Goal: Information Seeking & Learning: Learn about a topic

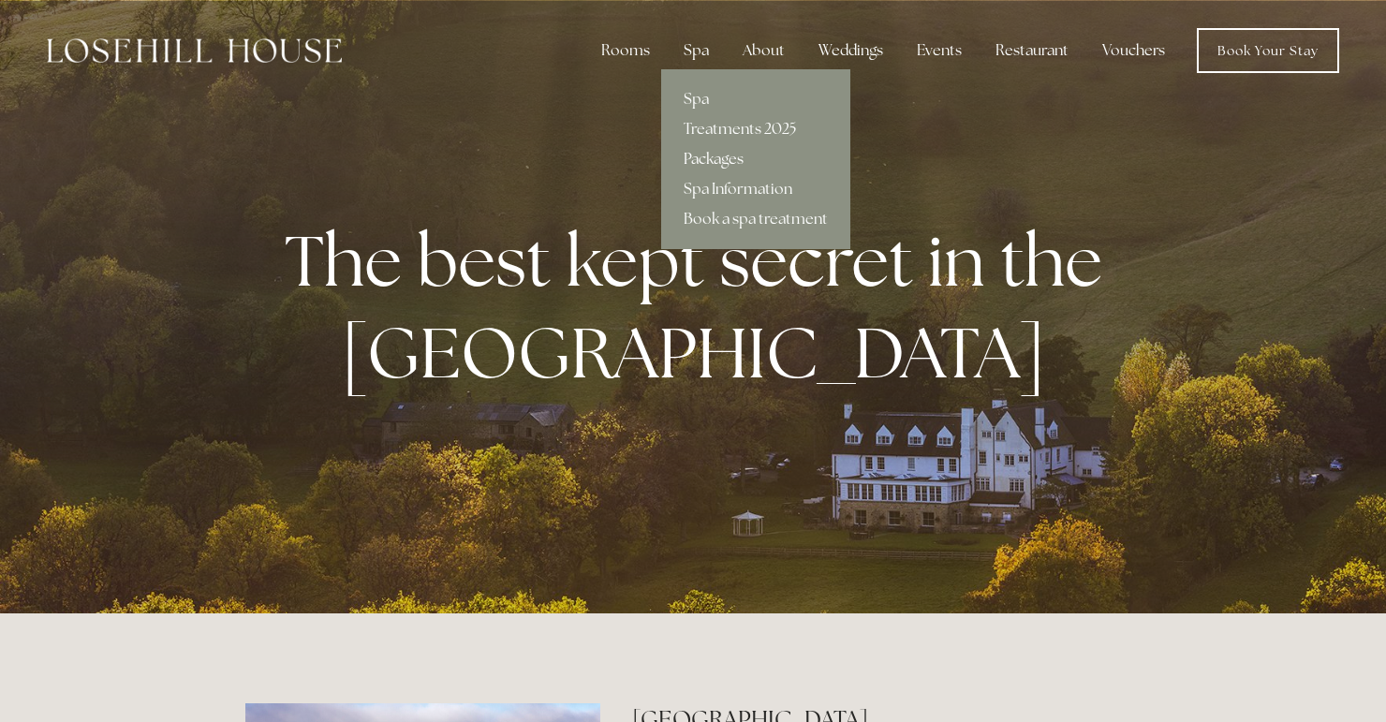
click at [698, 157] on link "Packages" at bounding box center [755, 159] width 189 height 30
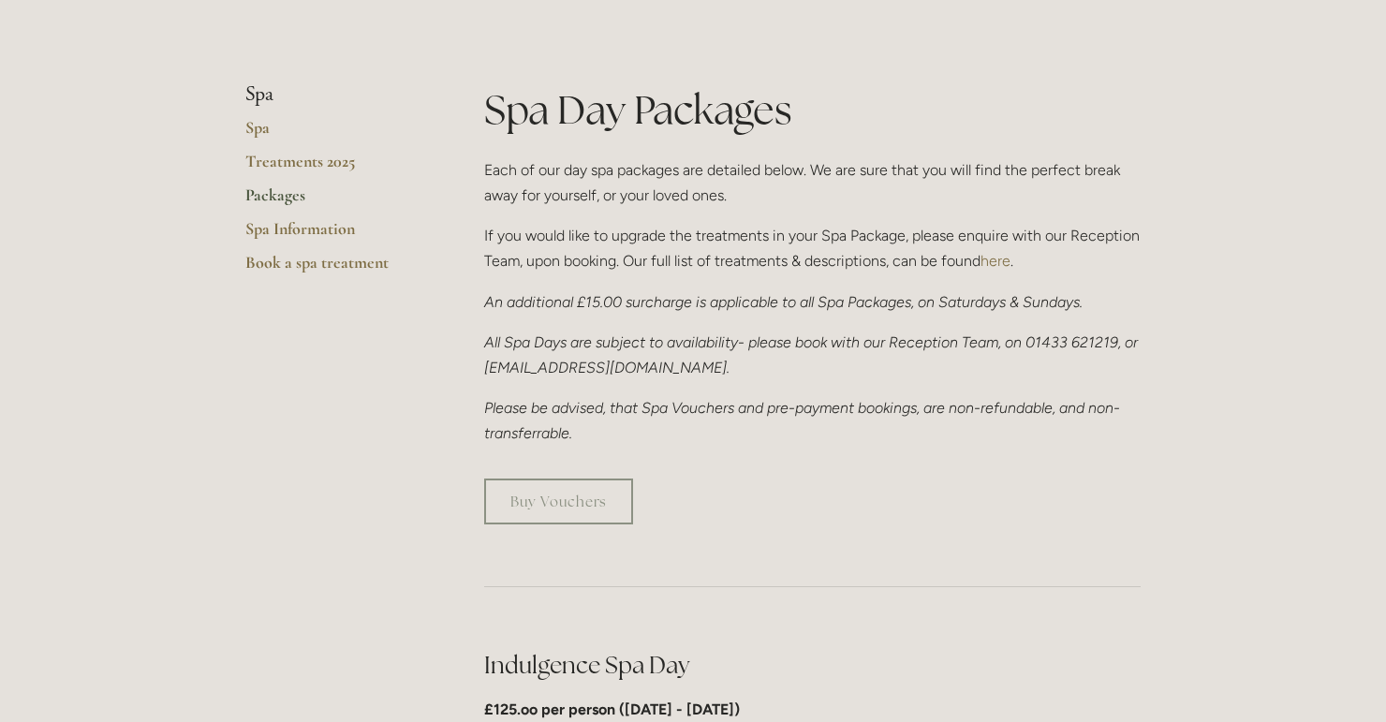
scroll to position [375, 0]
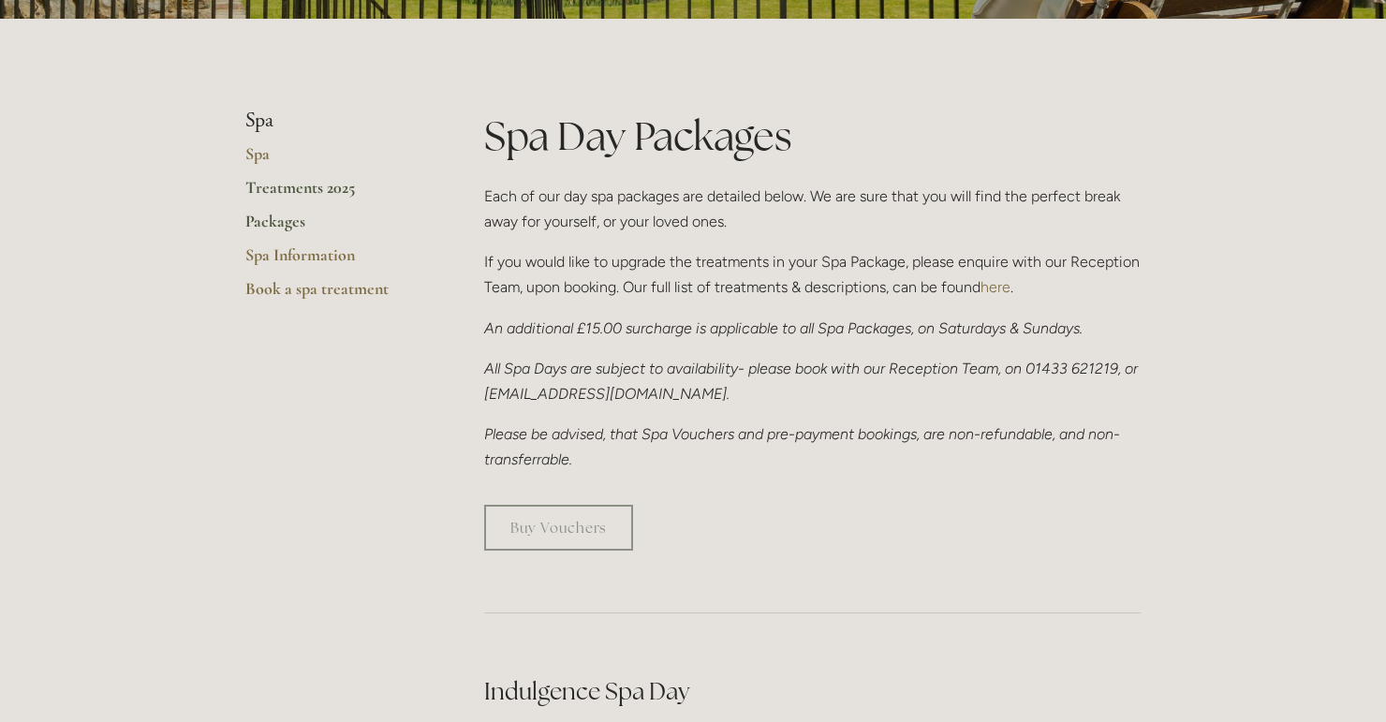
click at [292, 192] on link "Treatments 2025" at bounding box center [334, 194] width 179 height 34
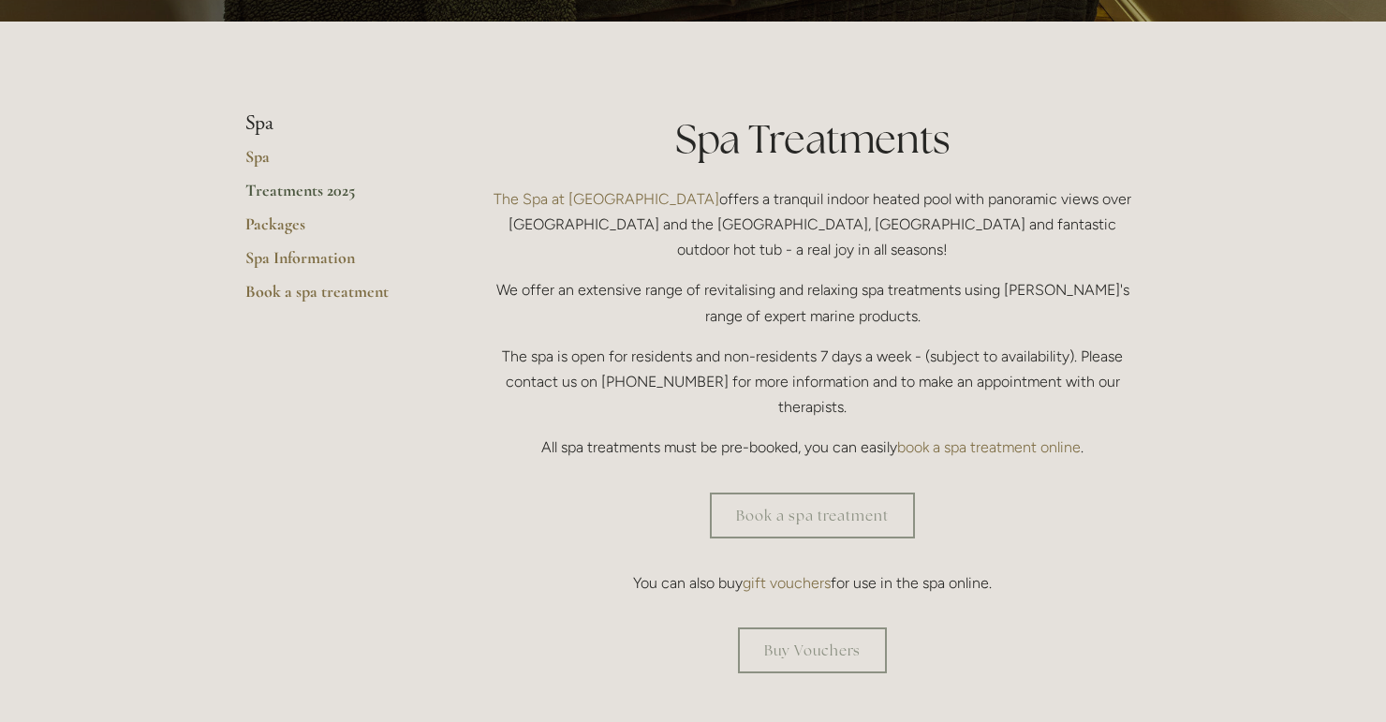
scroll to position [375, 0]
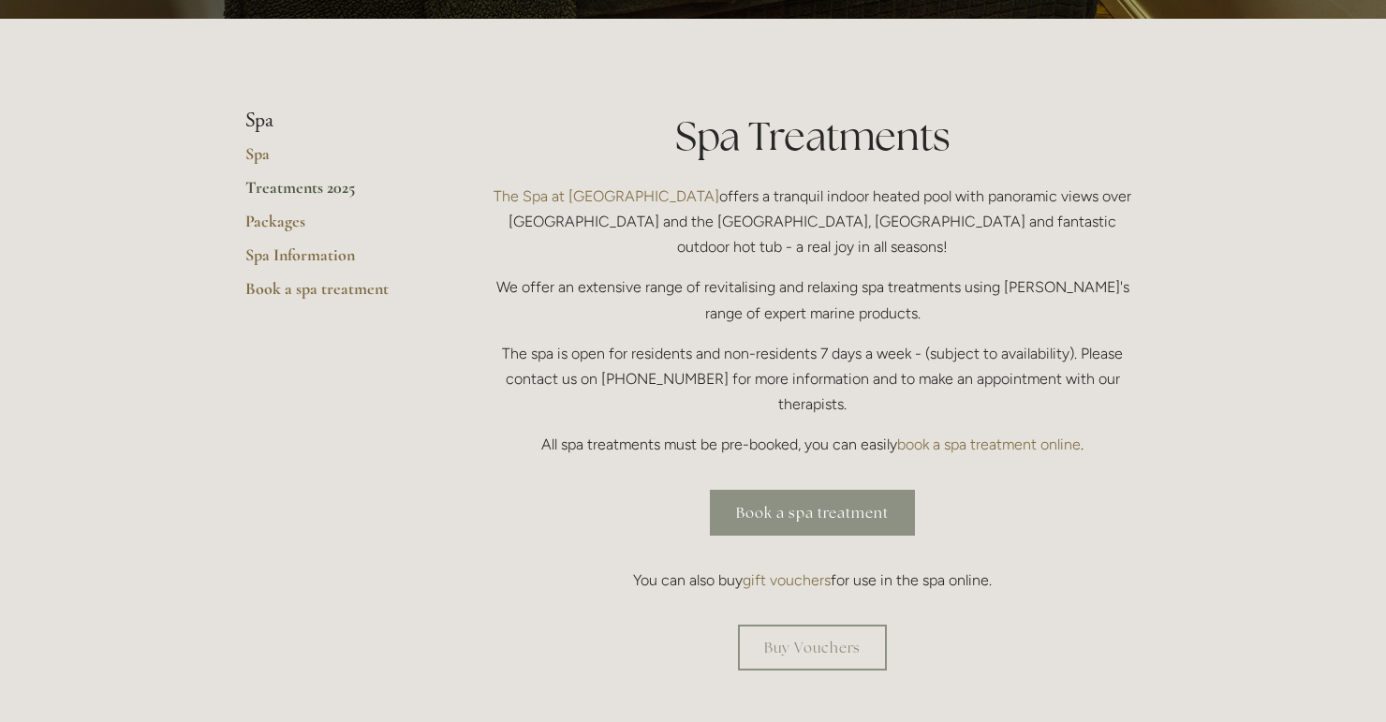
click at [887, 490] on link "Book a spa treatment" at bounding box center [812, 513] width 205 height 46
click at [313, 255] on link "Spa Information" at bounding box center [334, 261] width 179 height 34
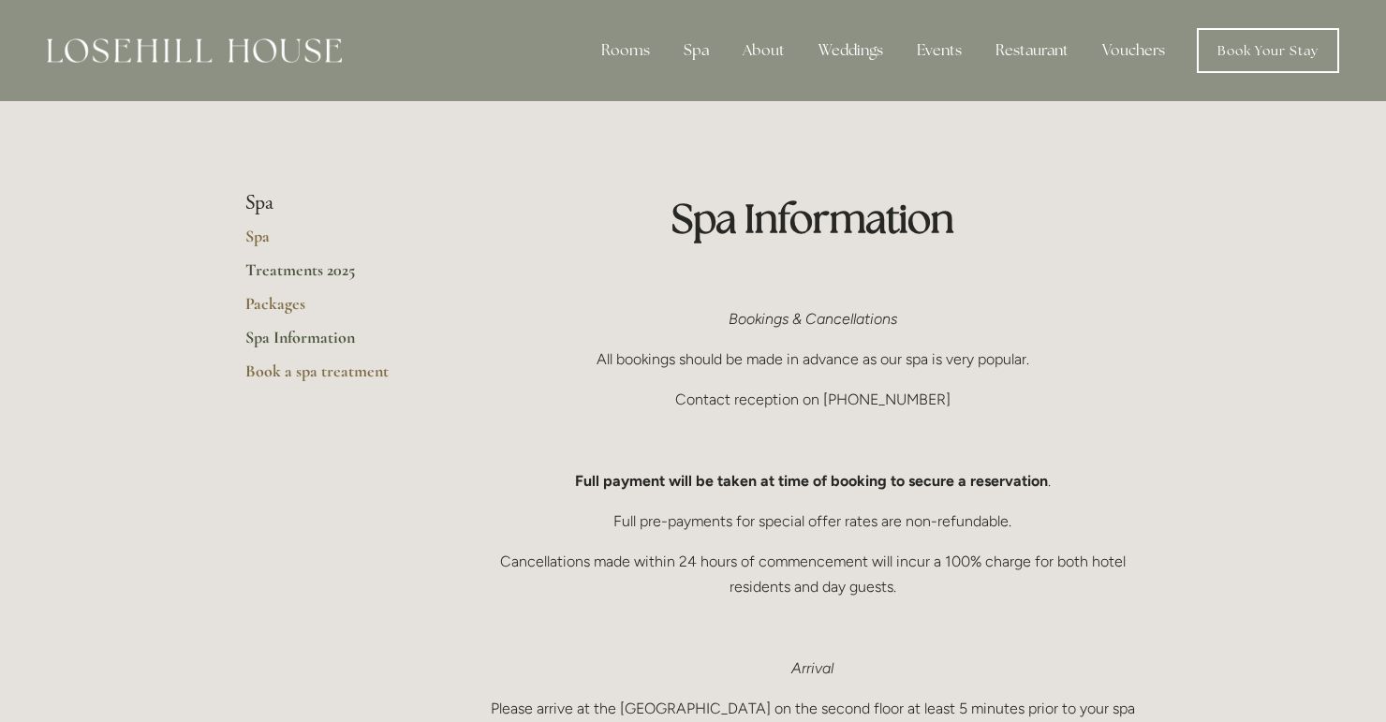
click at [262, 265] on link "Treatments 2025" at bounding box center [334, 276] width 179 height 34
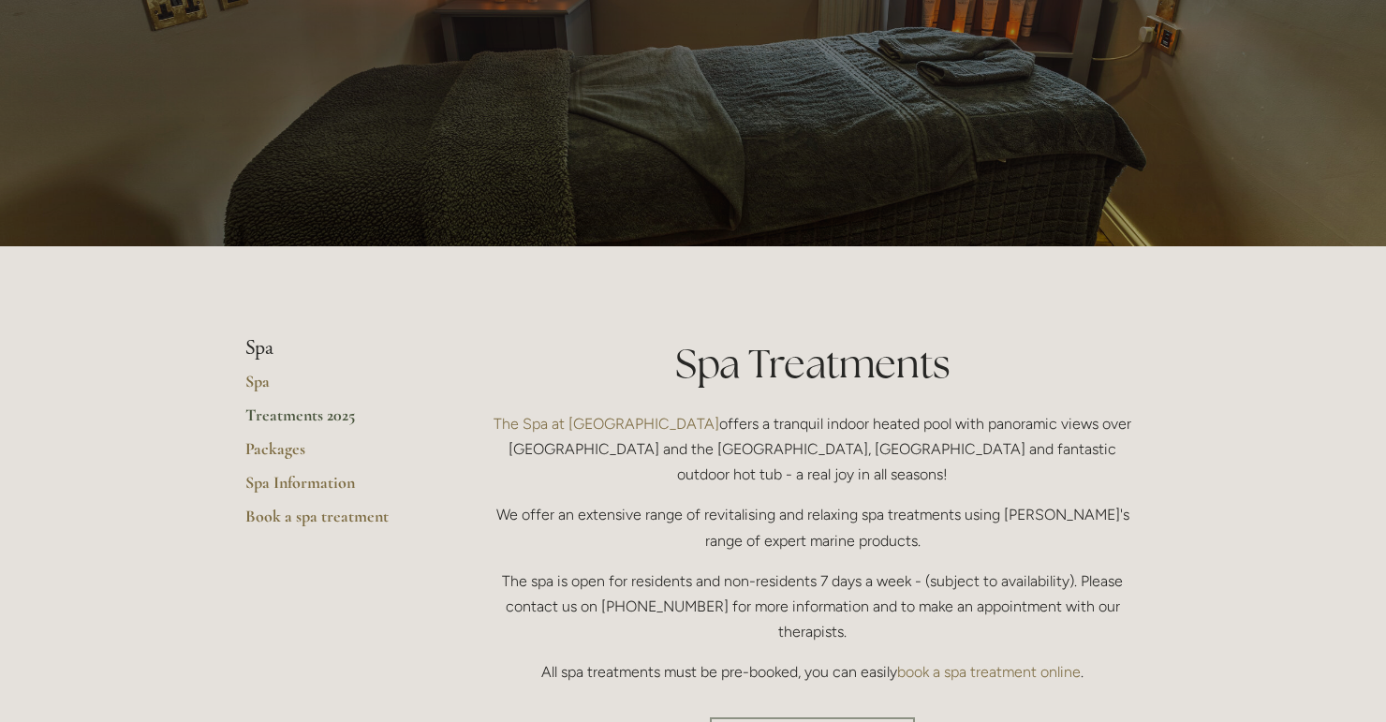
scroll to position [150, 0]
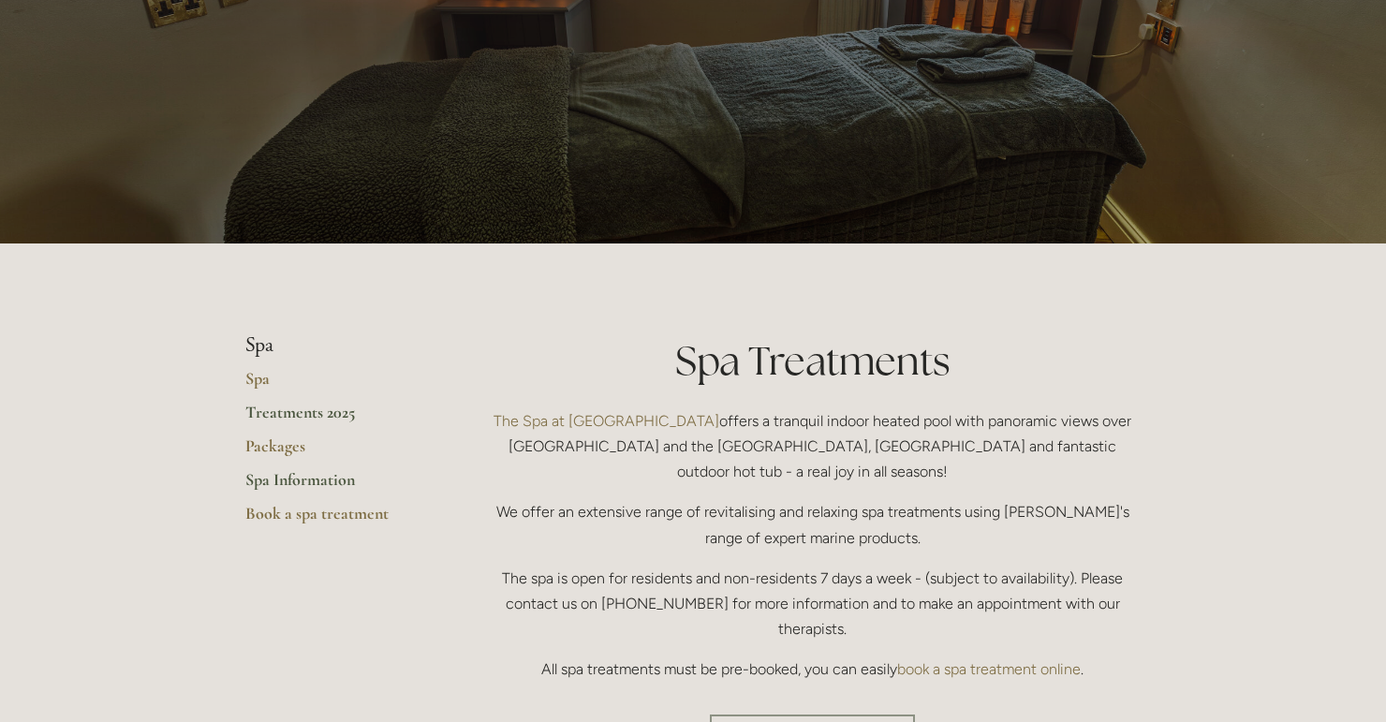
click at [292, 483] on link "Spa Information" at bounding box center [334, 486] width 179 height 34
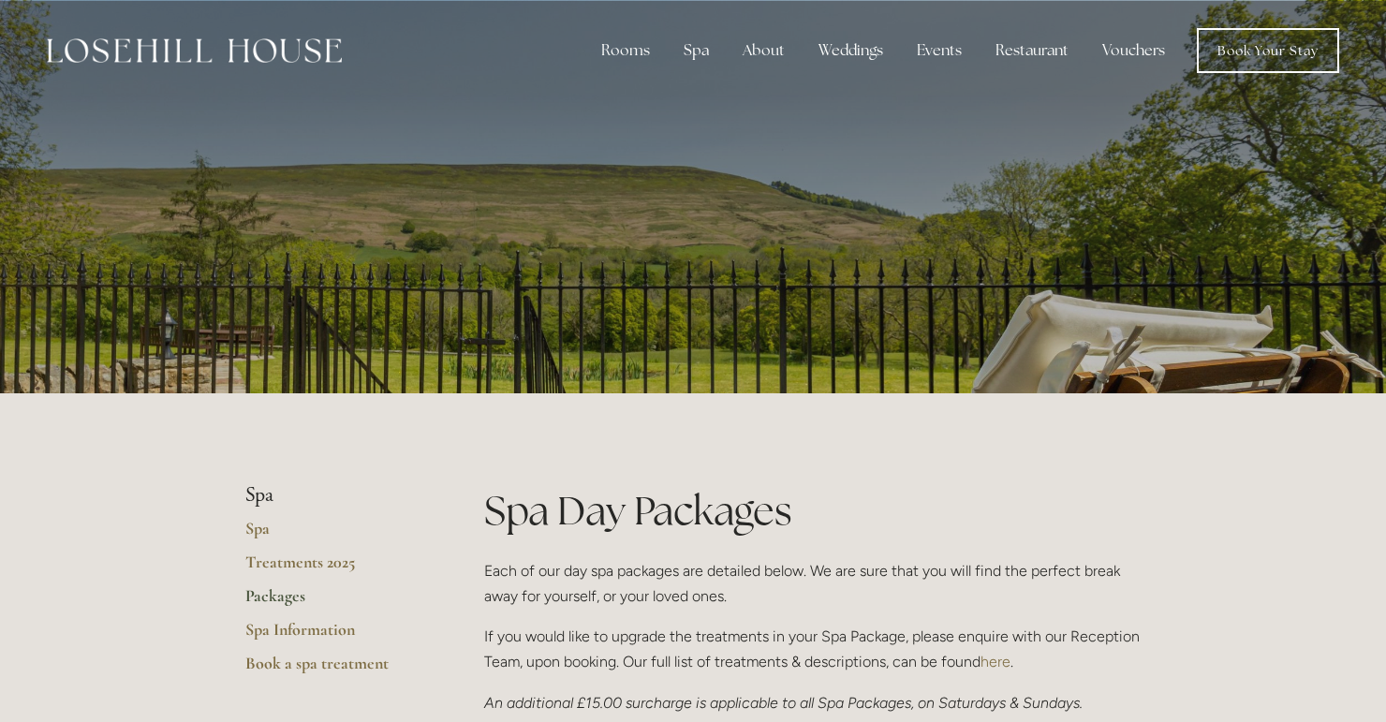
scroll to position [375, 0]
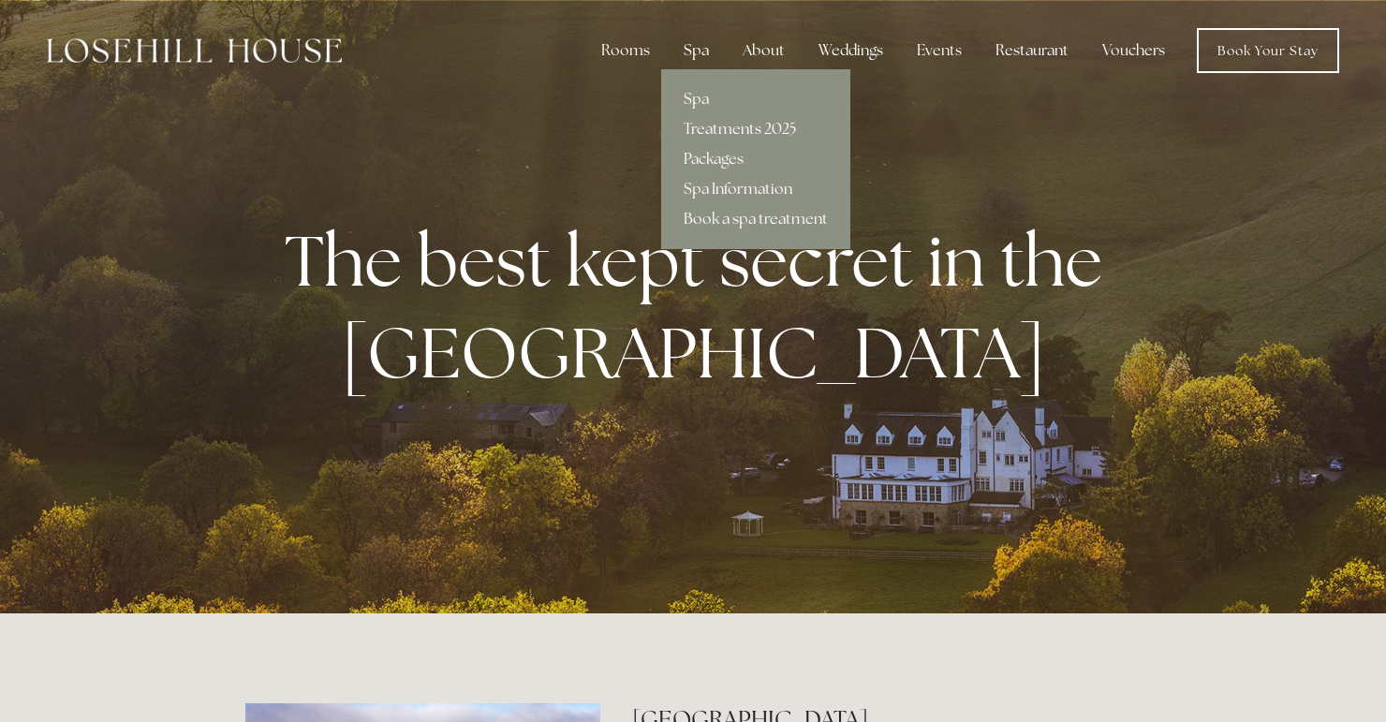
click at [696, 52] on div "Spa" at bounding box center [696, 50] width 55 height 37
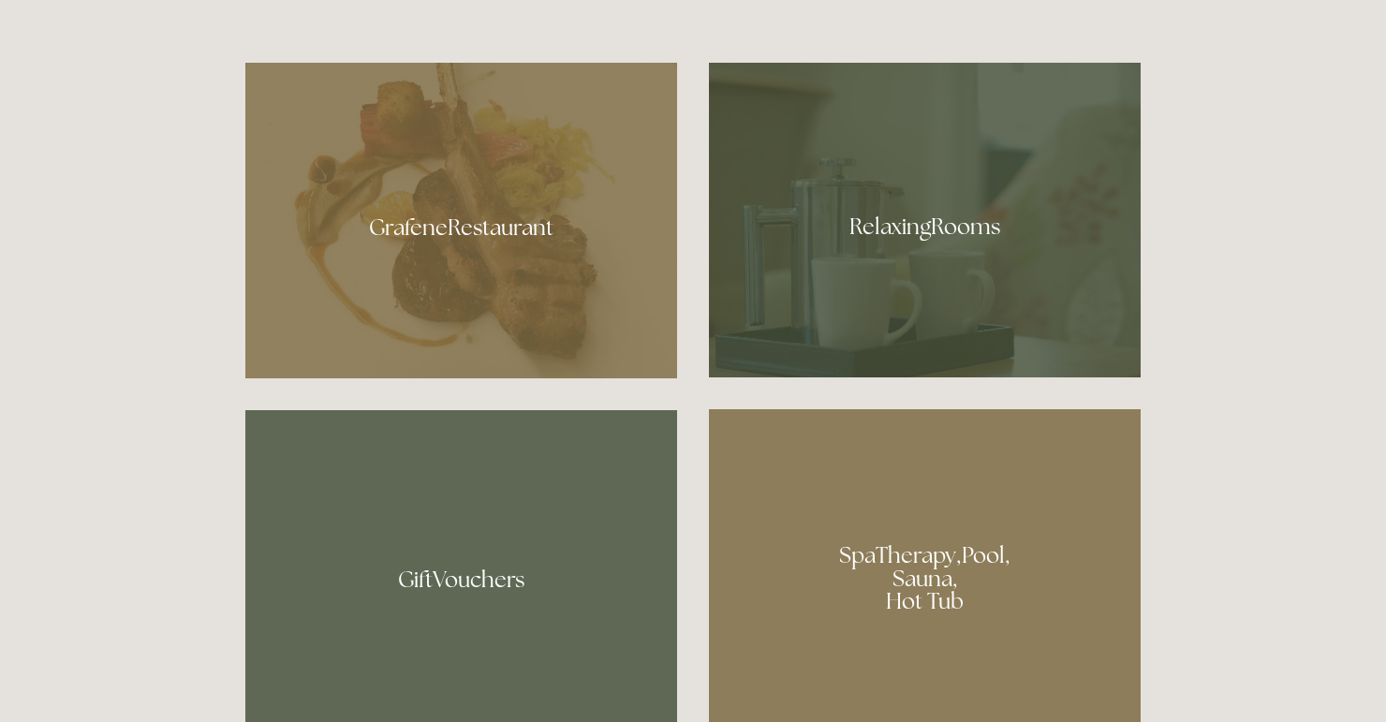
scroll to position [1124, 0]
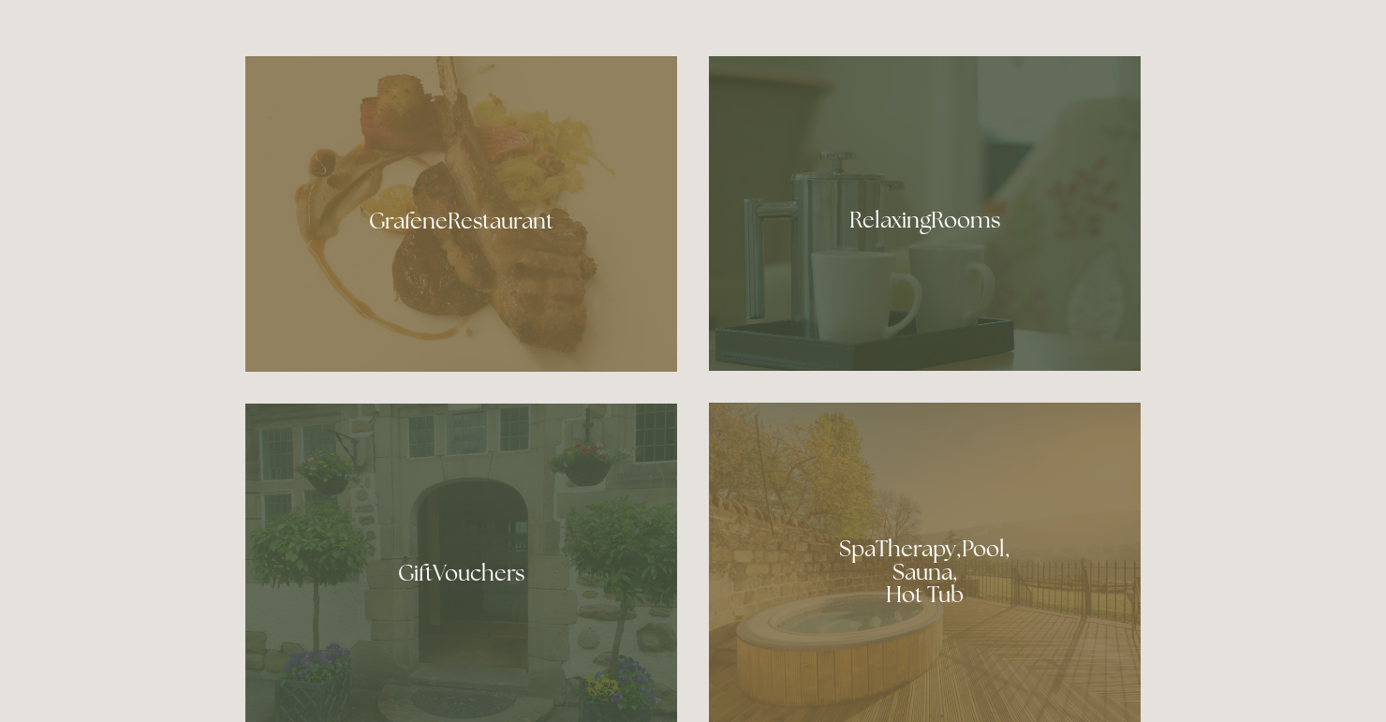
click at [888, 543] on div at bounding box center [925, 565] width 432 height 325
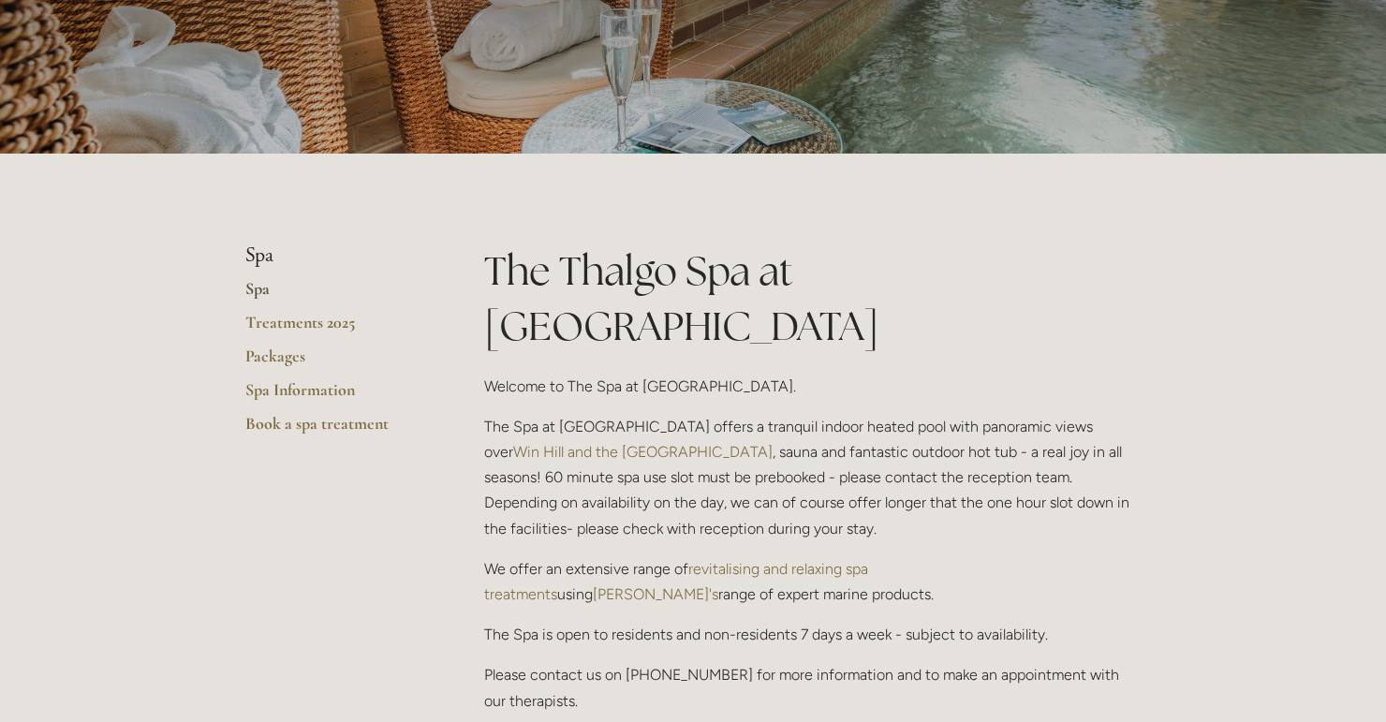
scroll to position [225, 0]
